Goal: Find specific page/section

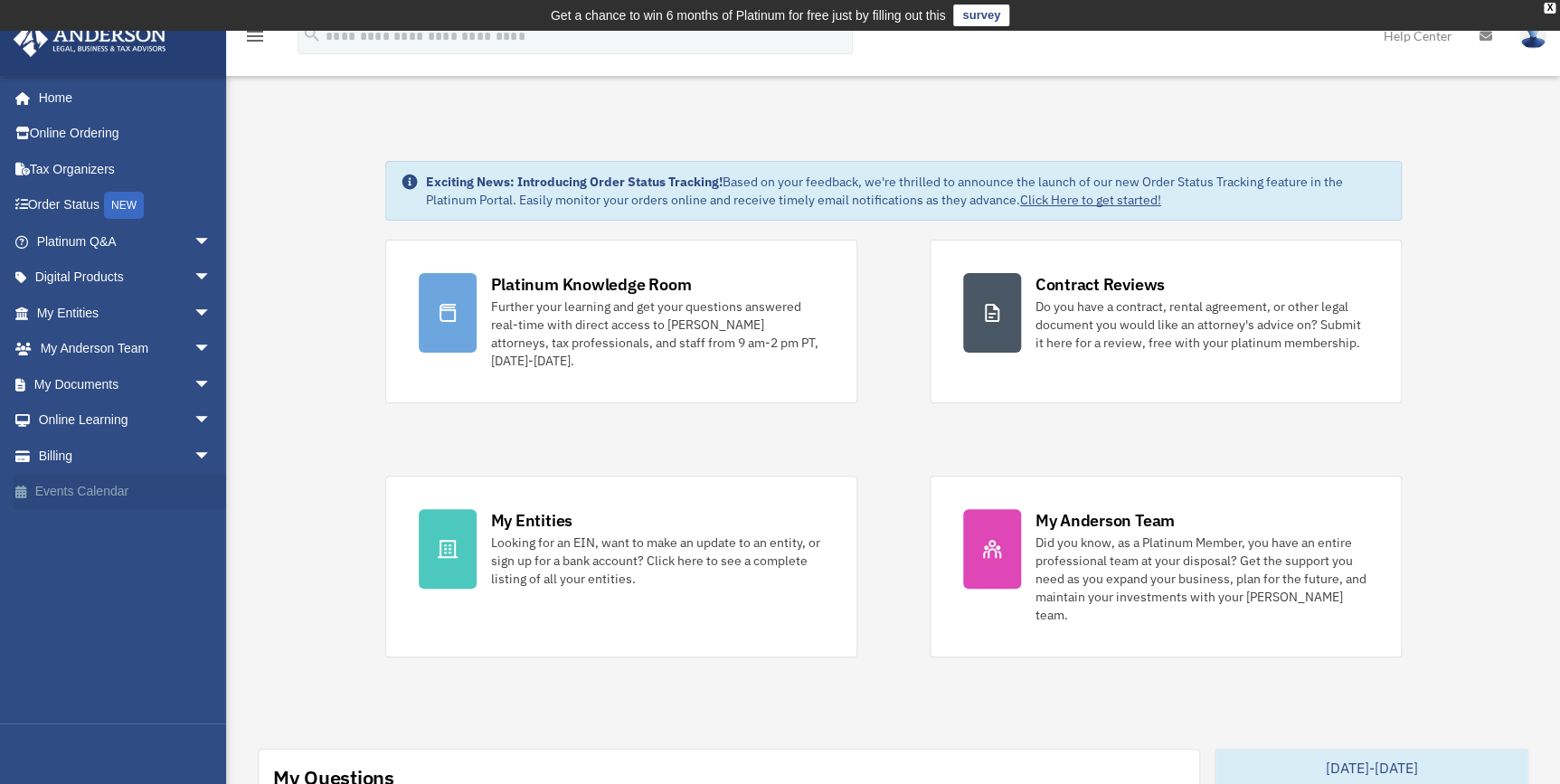
click at [106, 489] on link "Events Calendar" at bounding box center [125, 491] width 226 height 36
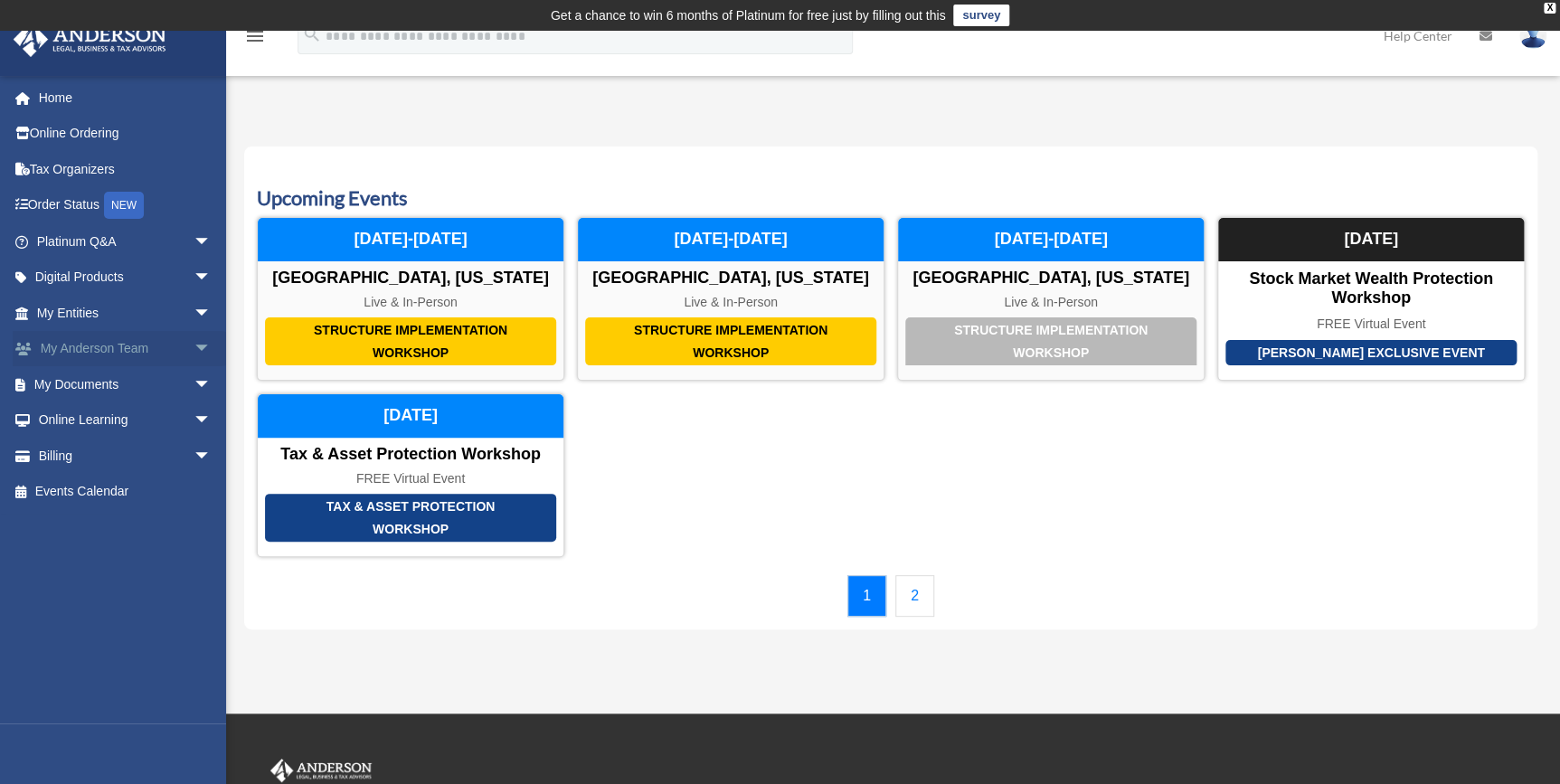
click at [194, 344] on span "arrow_drop_down" at bounding box center [211, 350] width 36 height 37
click at [107, 344] on link "My Anderson Team arrow_drop_up" at bounding box center [125, 349] width 226 height 36
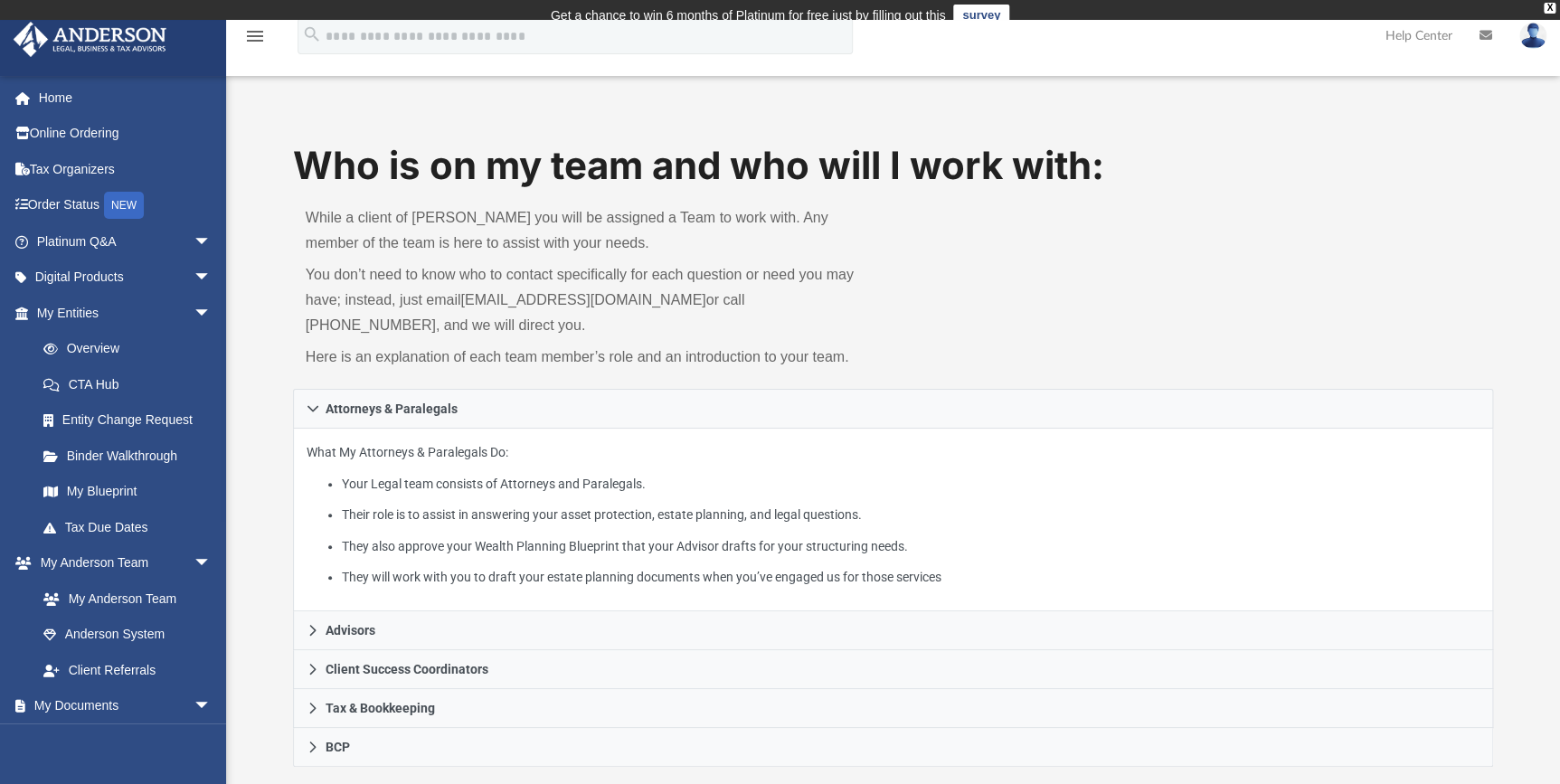
scroll to position [496, 0]
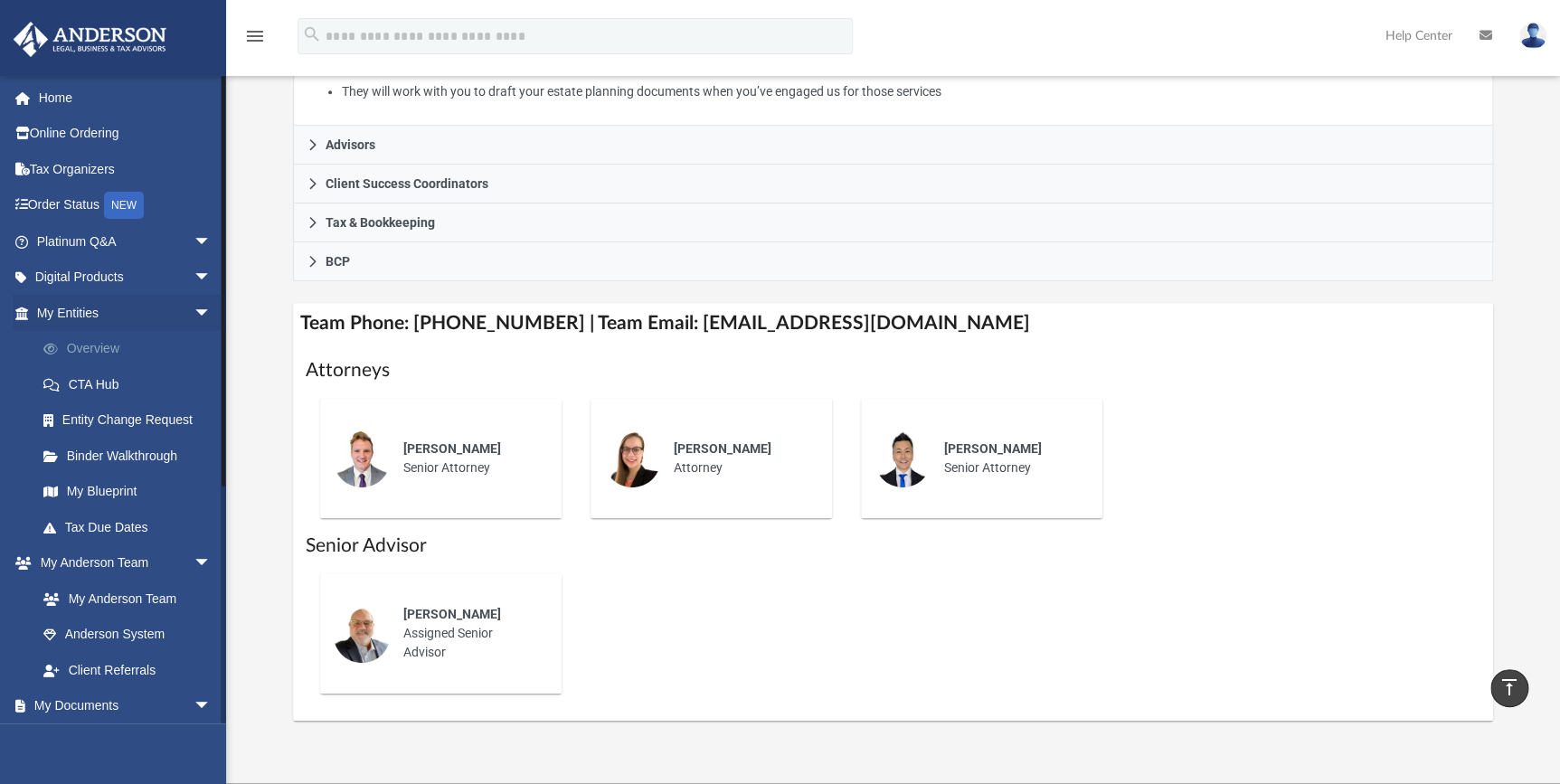
click at [78, 338] on link "Overview" at bounding box center [132, 349] width 214 height 36
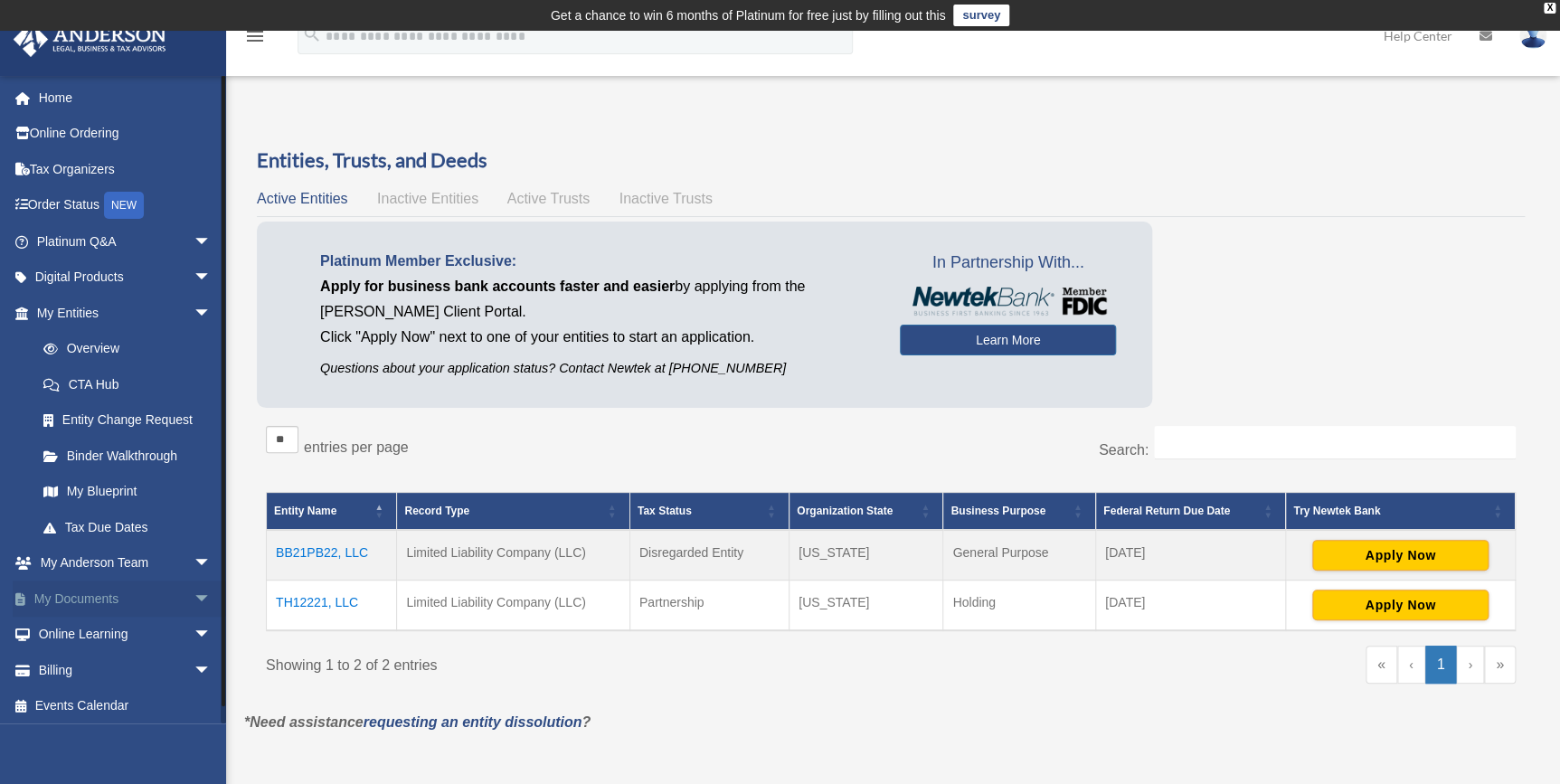
click at [161, 597] on link "My Documents arrow_drop_down" at bounding box center [125, 598] width 226 height 36
click at [193, 596] on span "arrow_drop_down" at bounding box center [211, 599] width 36 height 37
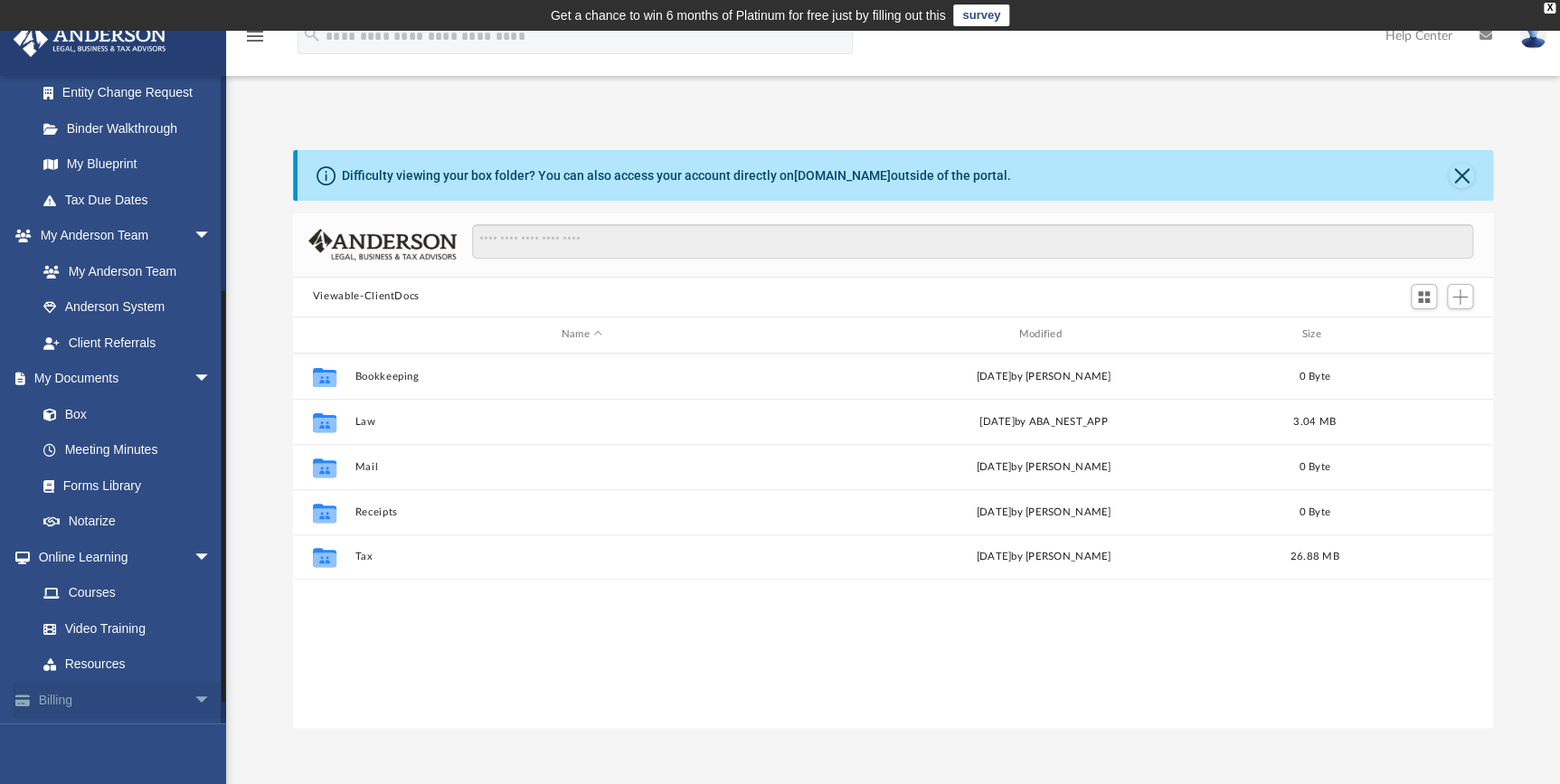
scroll to position [328, 0]
click at [145, 443] on link "Meeting Minutes" at bounding box center [132, 449] width 214 height 36
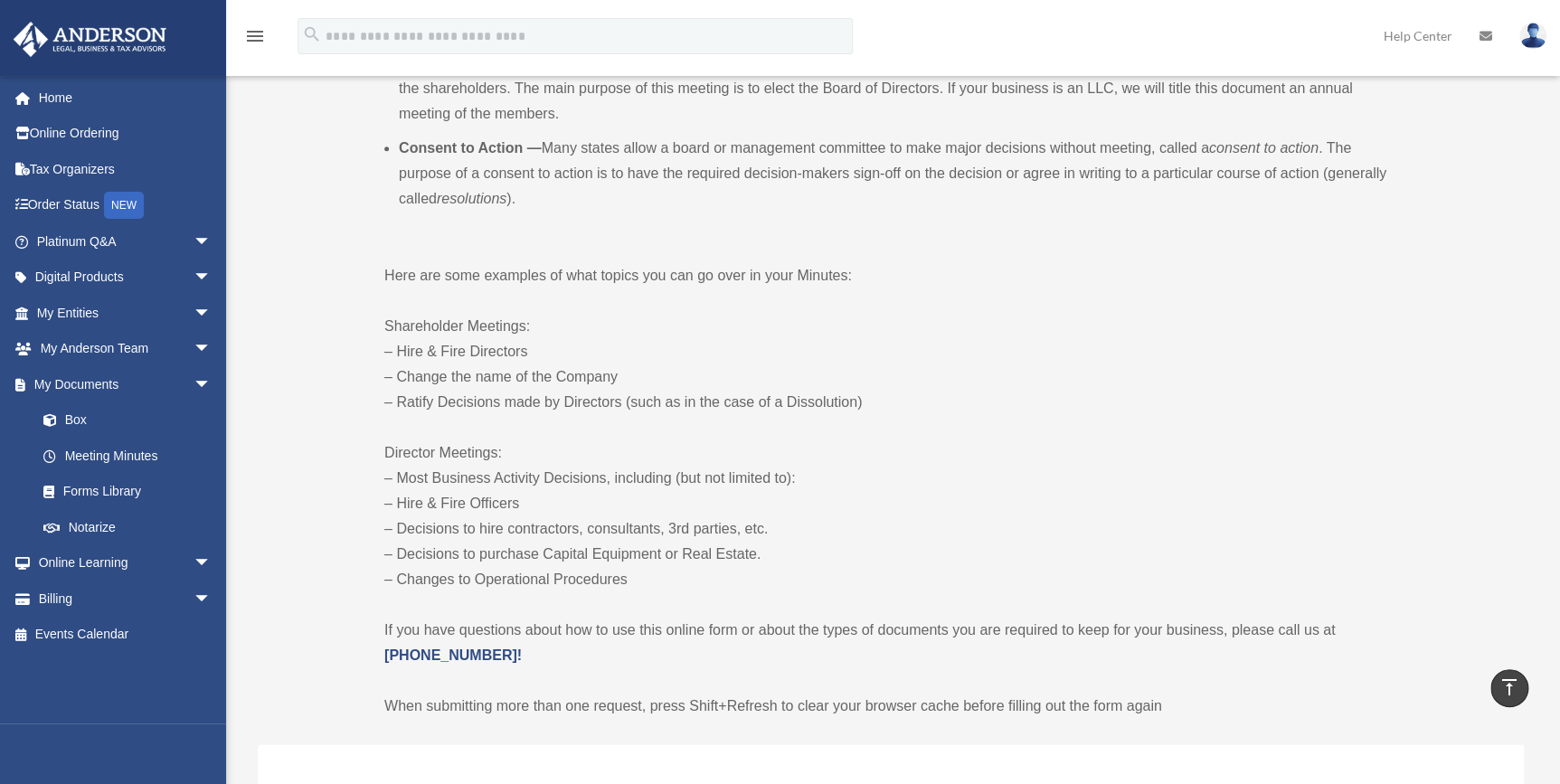
scroll to position [335, 0]
